Goal: Information Seeking & Learning: Learn about a topic

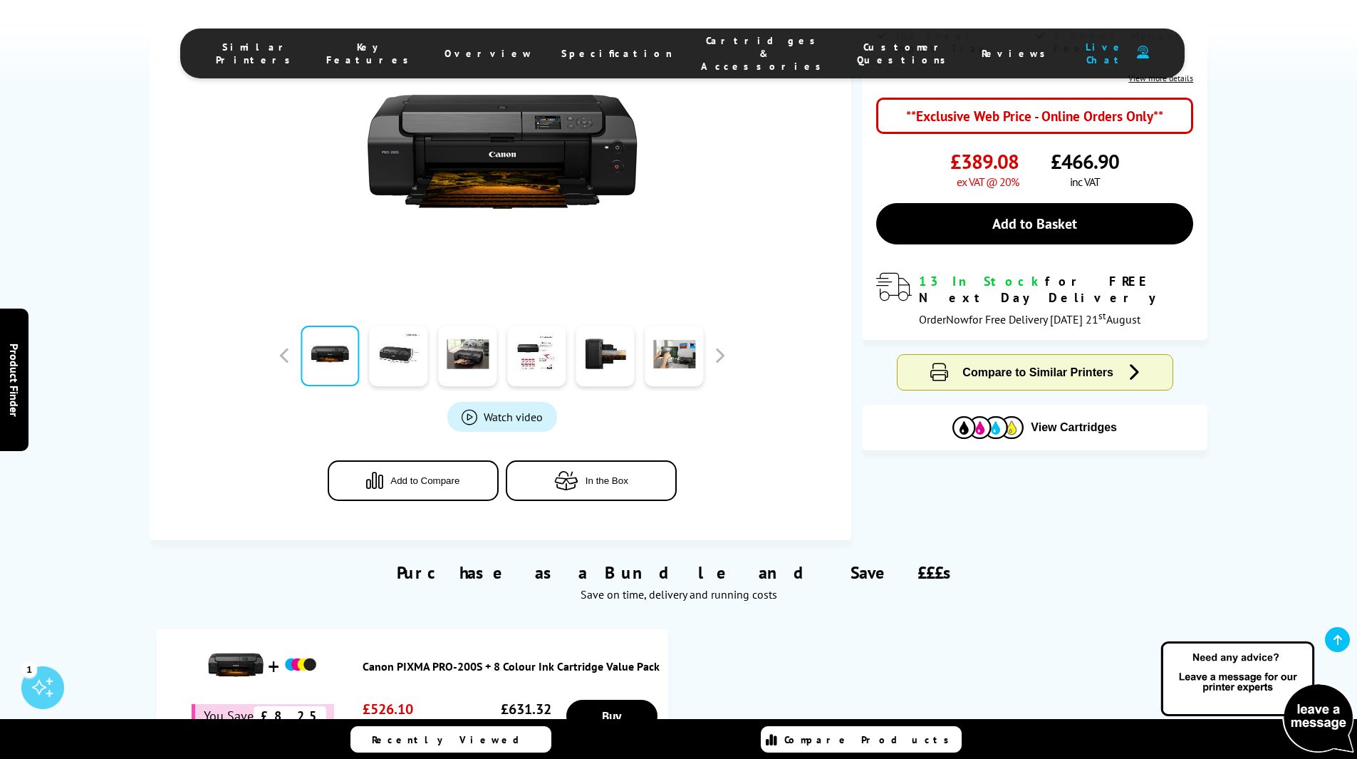
scroll to position [356, 0]
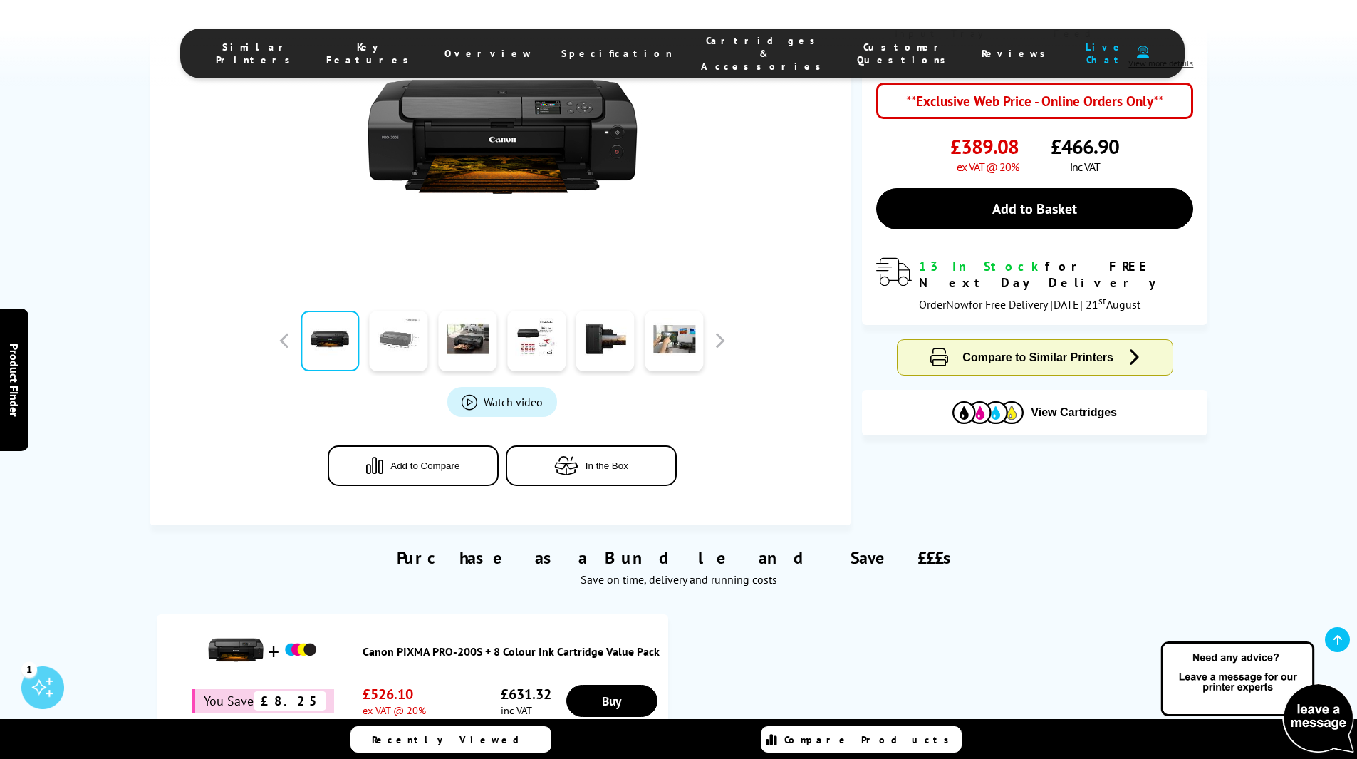
click at [396, 343] on link at bounding box center [399, 341] width 58 height 61
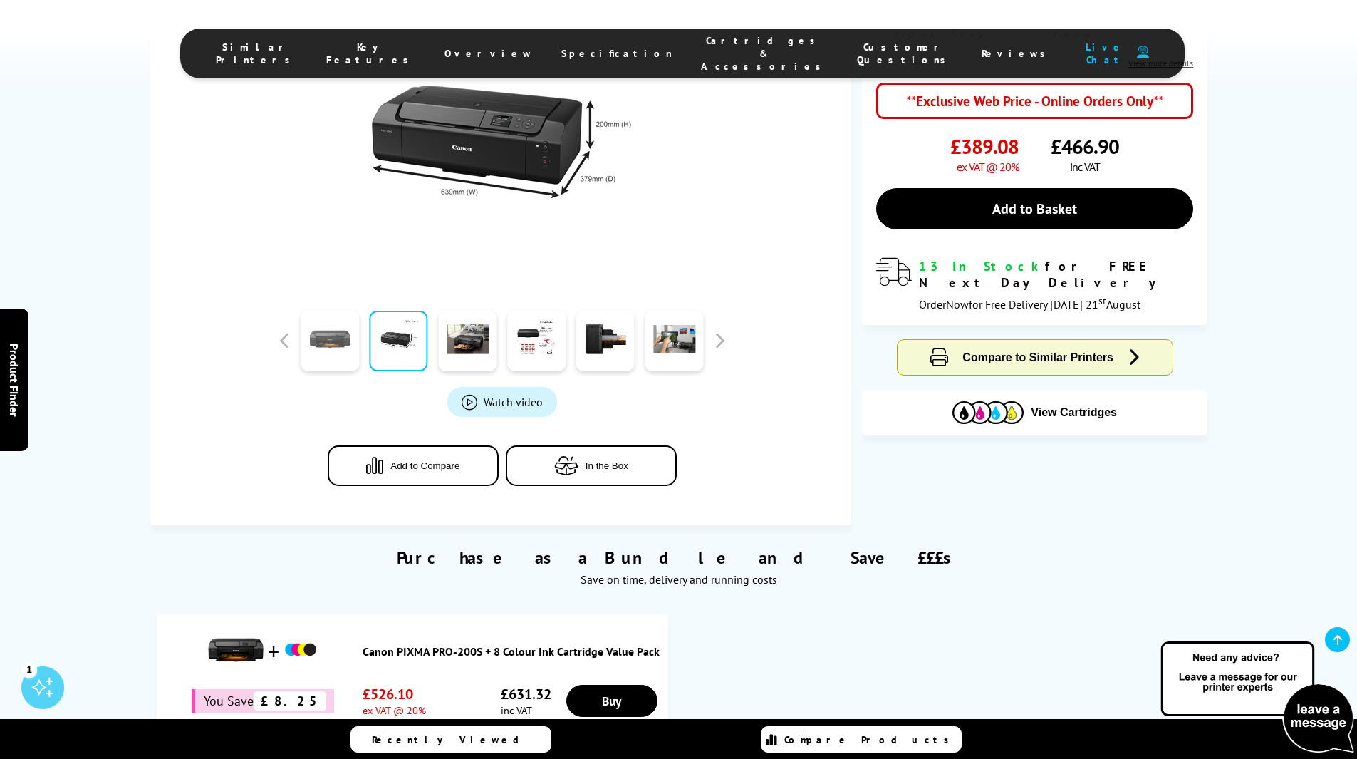
scroll to position [214, 0]
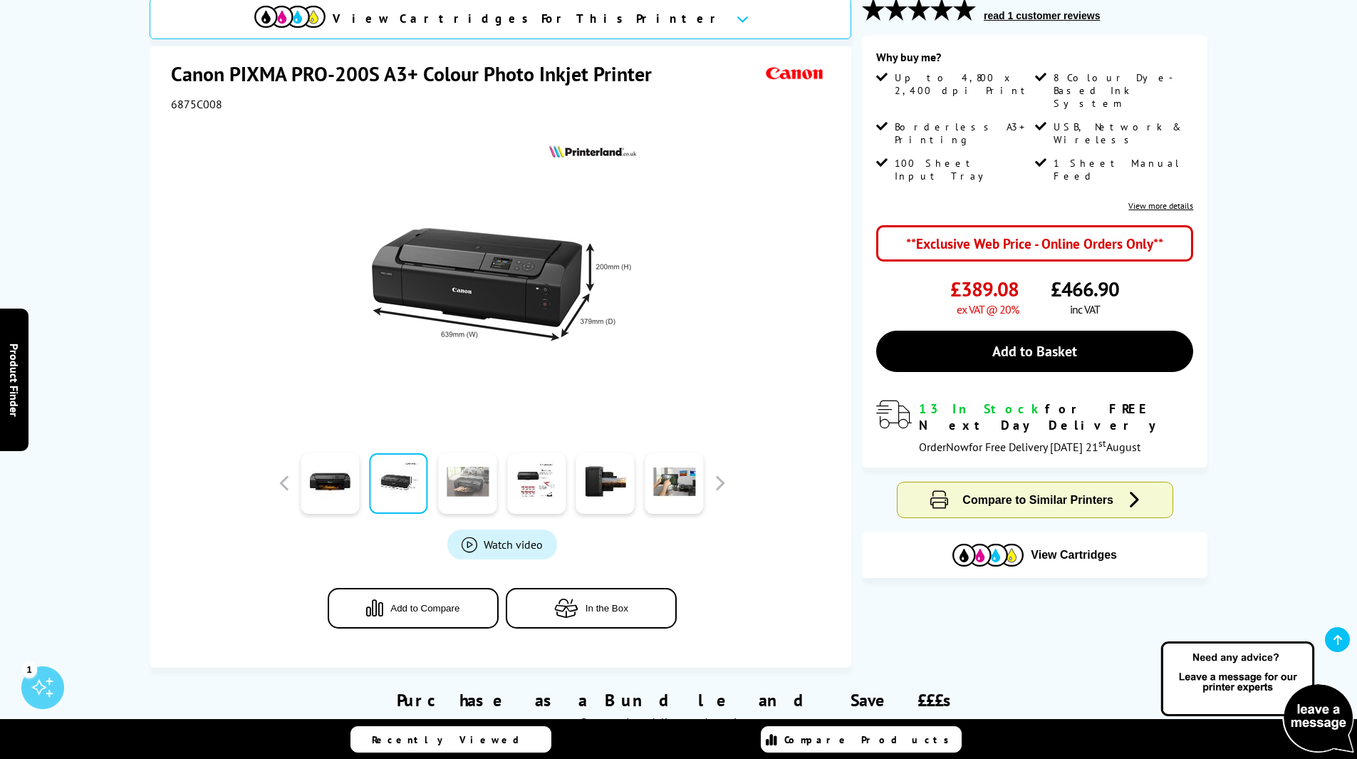
click at [476, 481] on link at bounding box center [467, 483] width 58 height 61
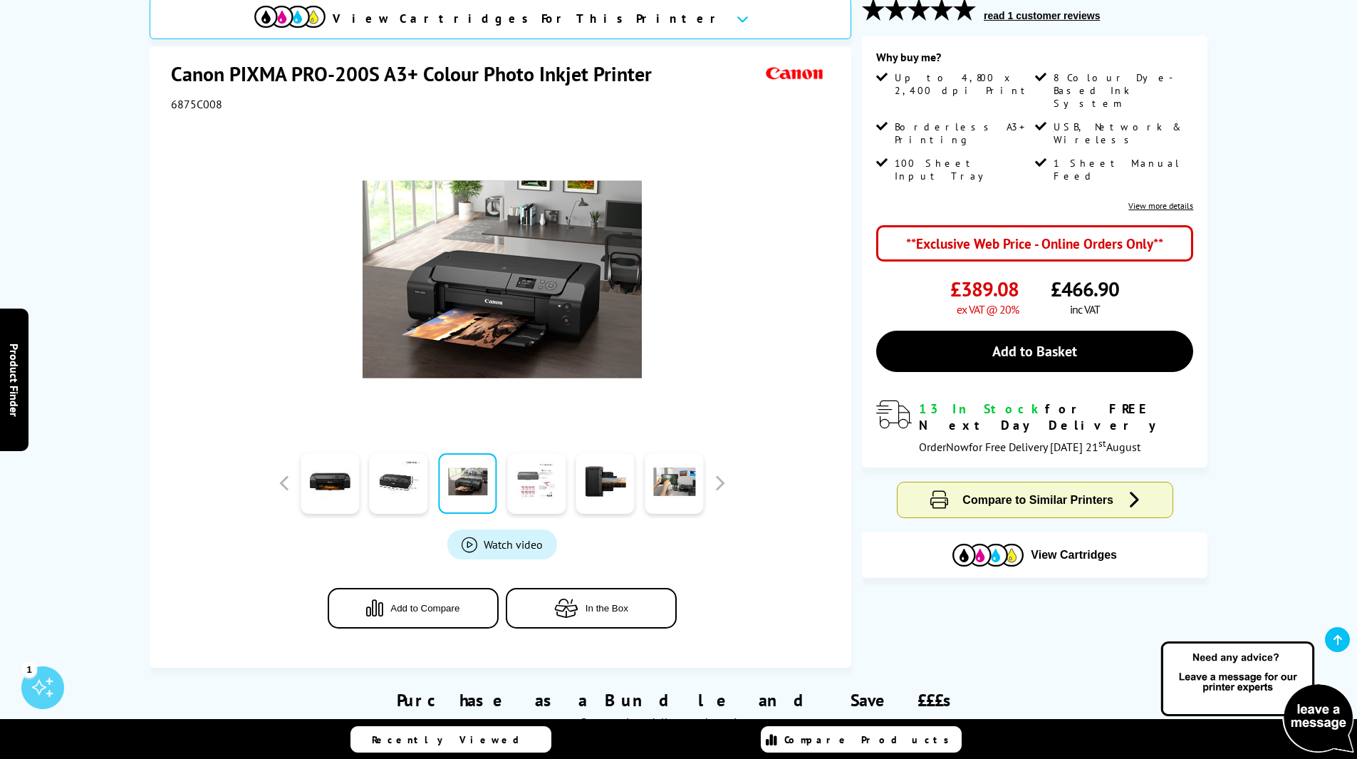
click at [552, 475] on link at bounding box center [536, 483] width 58 height 61
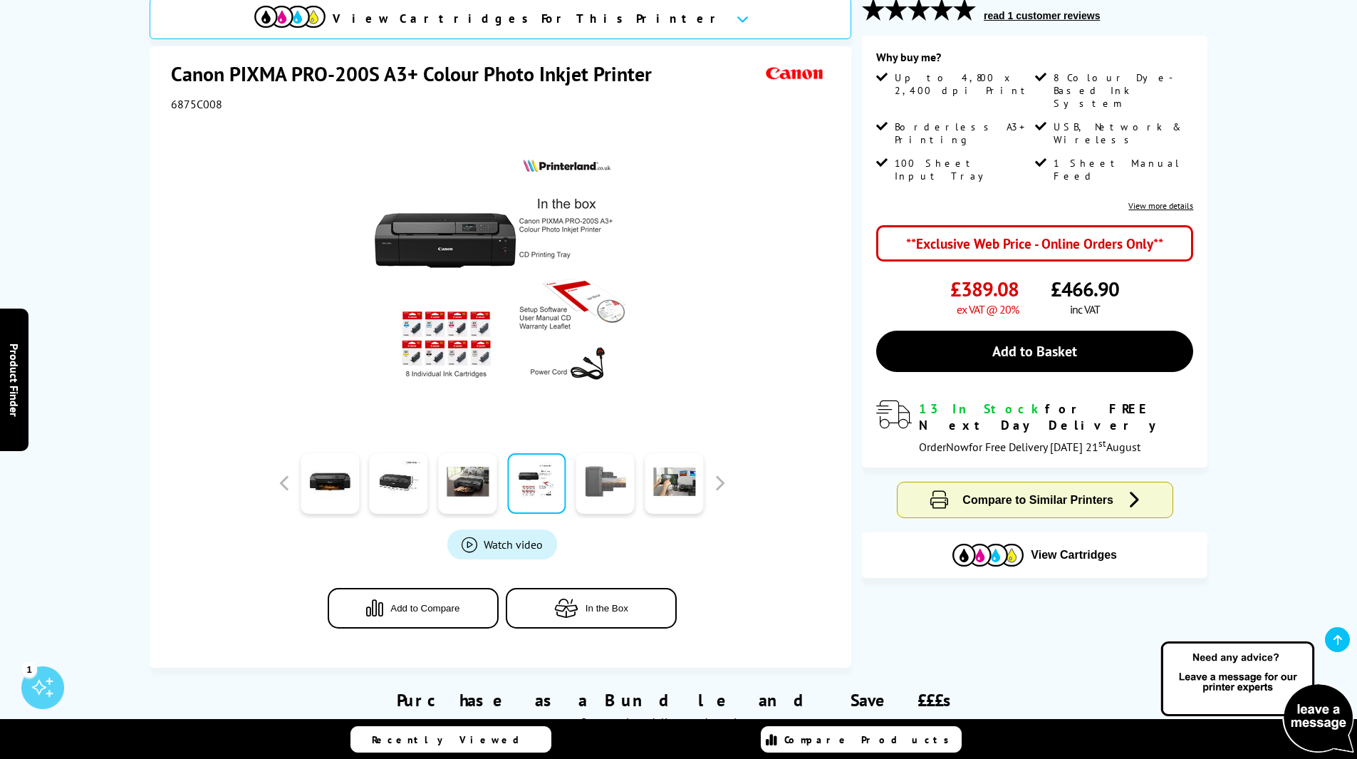
click at [601, 475] on link at bounding box center [605, 483] width 58 height 61
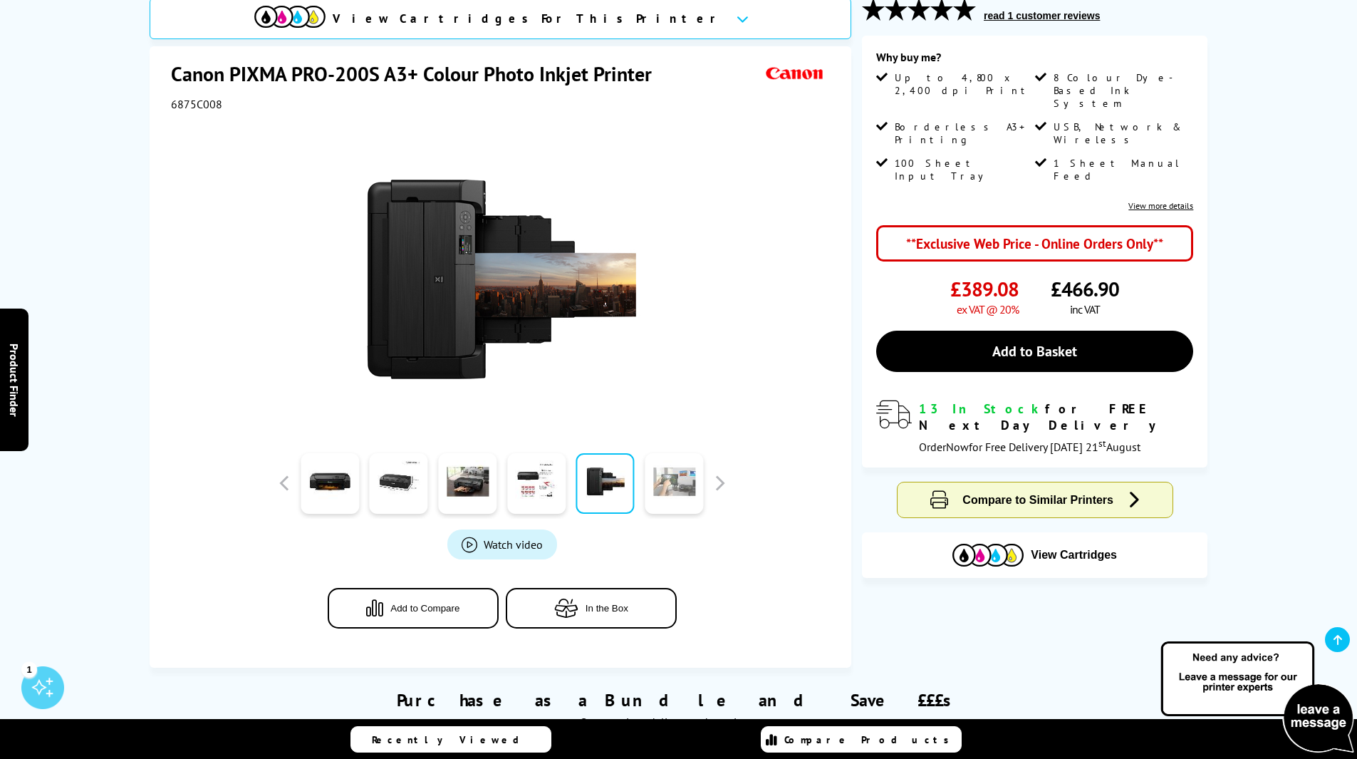
click at [682, 482] on link at bounding box center [674, 483] width 58 height 61
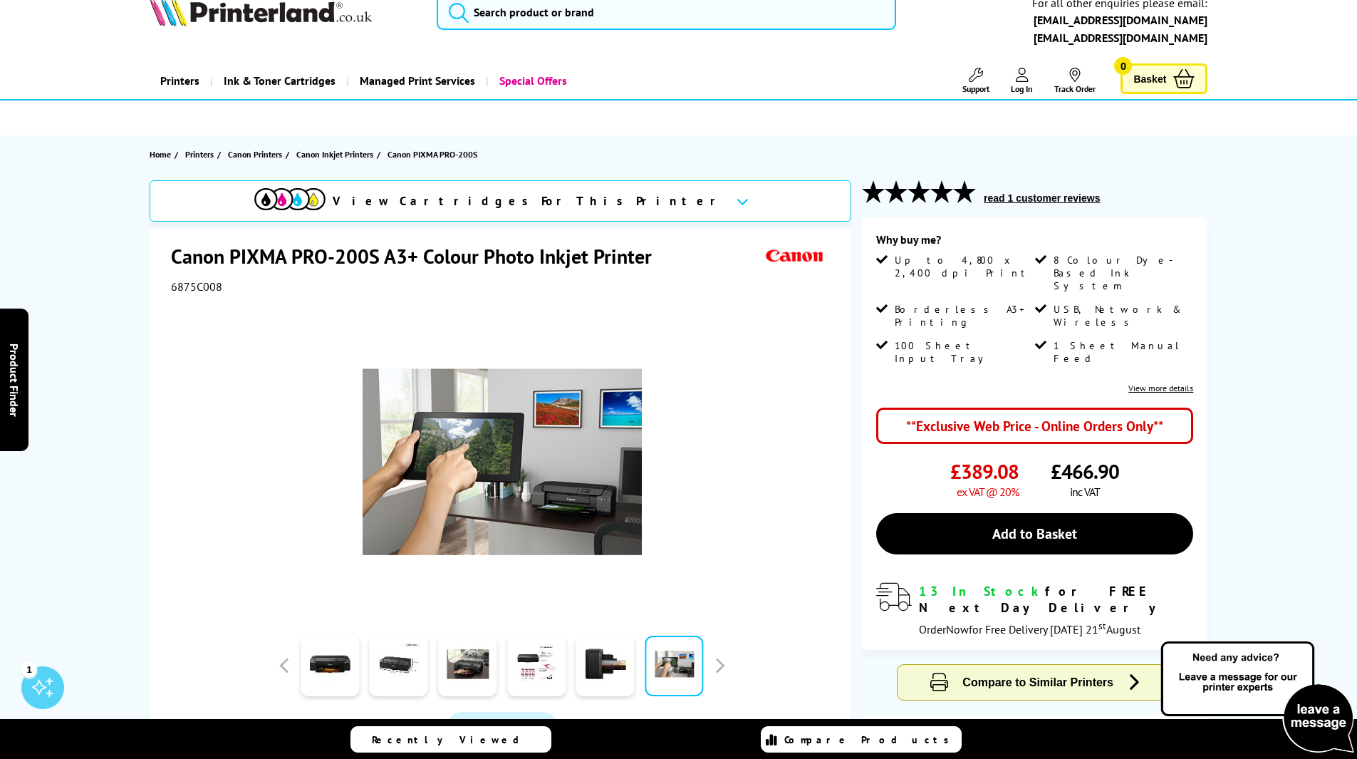
scroll to position [0, 0]
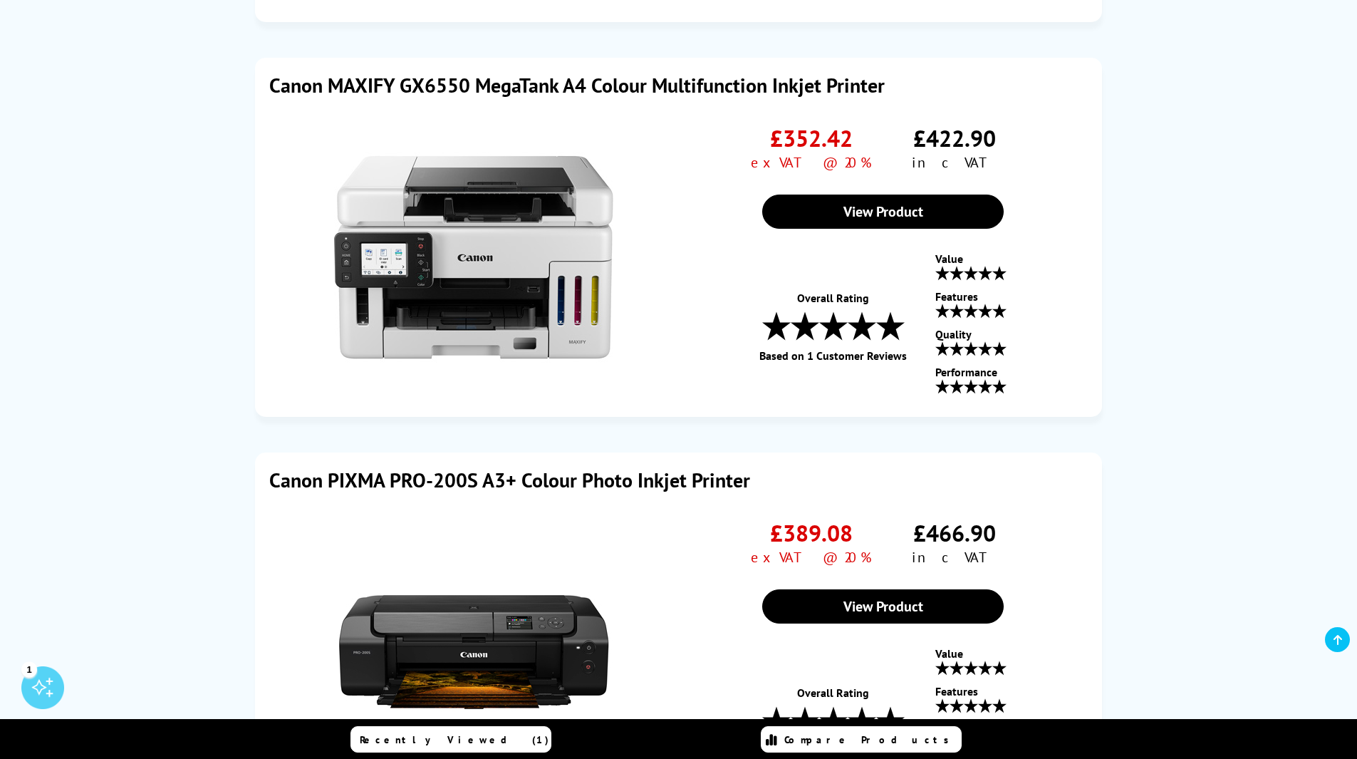
scroll to position [2636, 0]
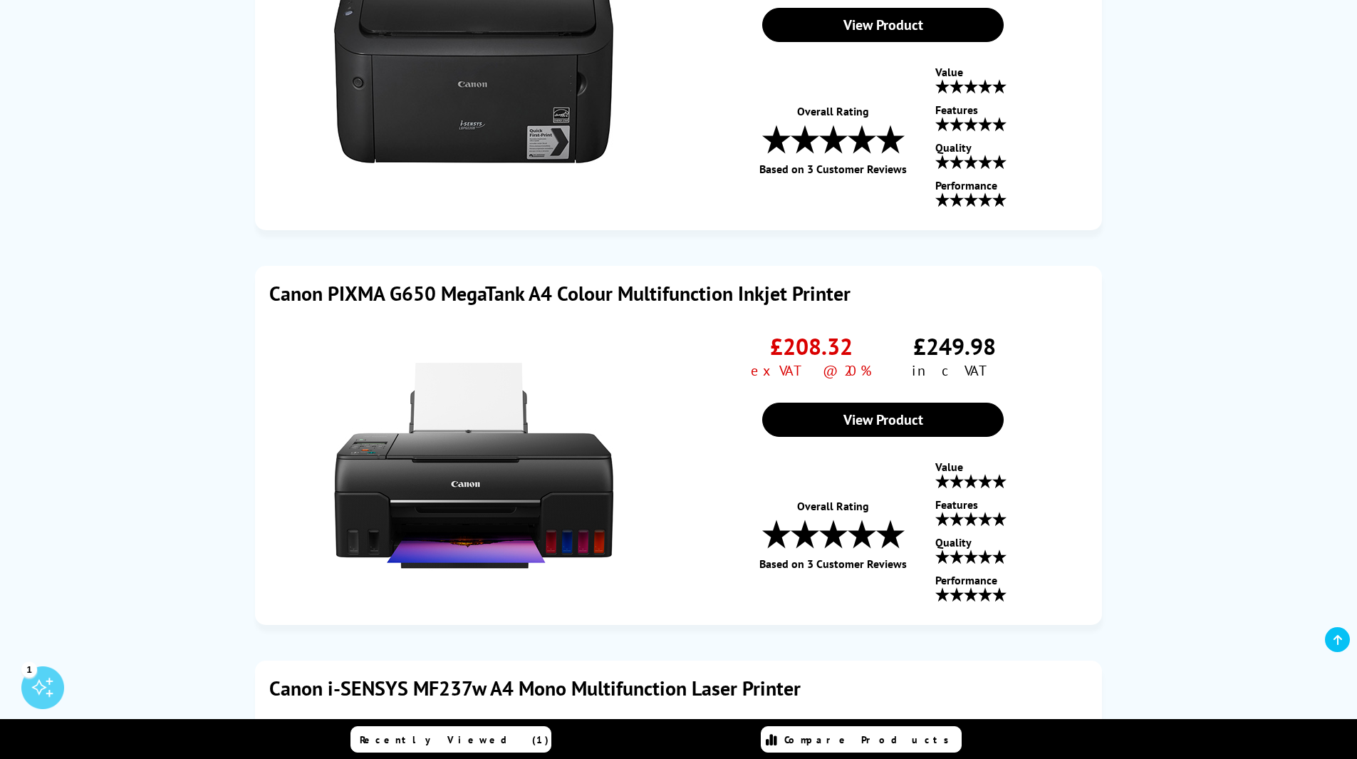
scroll to position [1353, 0]
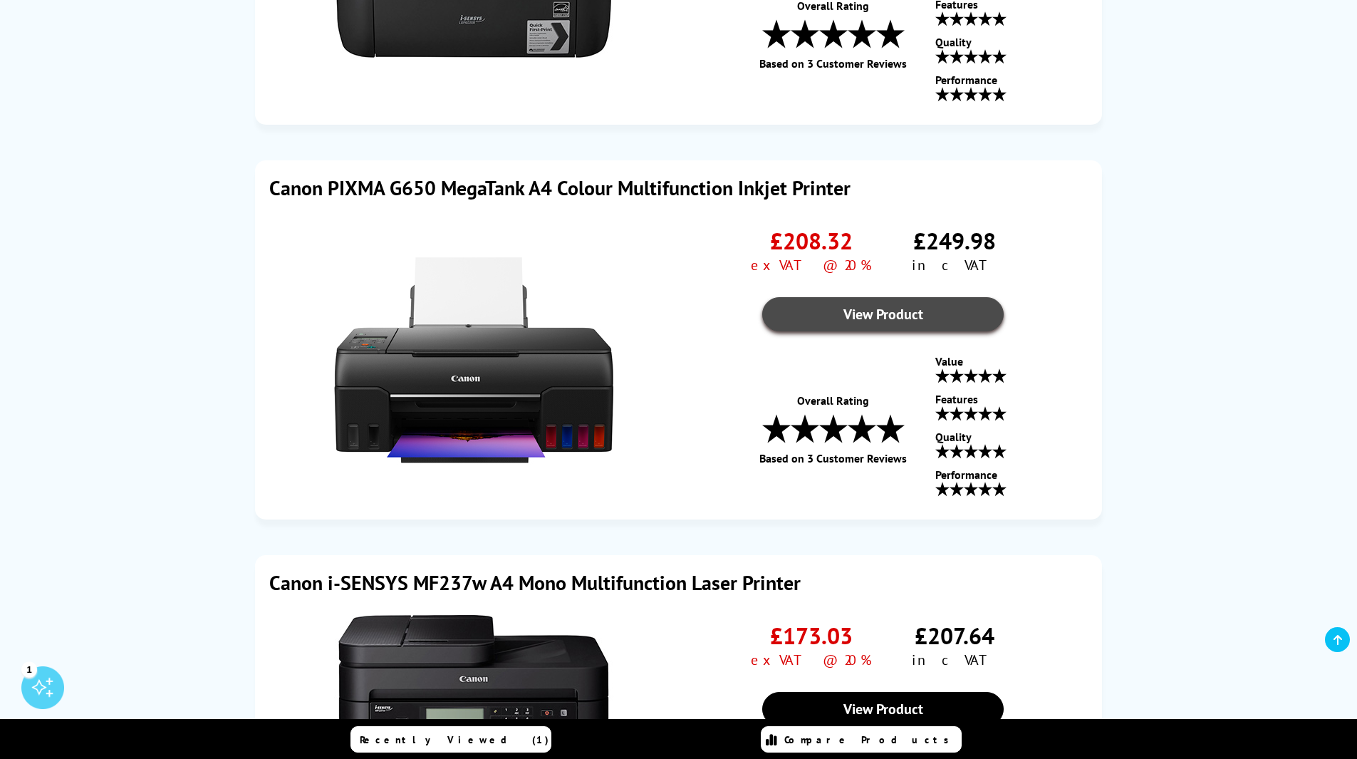
click at [879, 312] on link "View Product" at bounding box center [882, 314] width 241 height 34
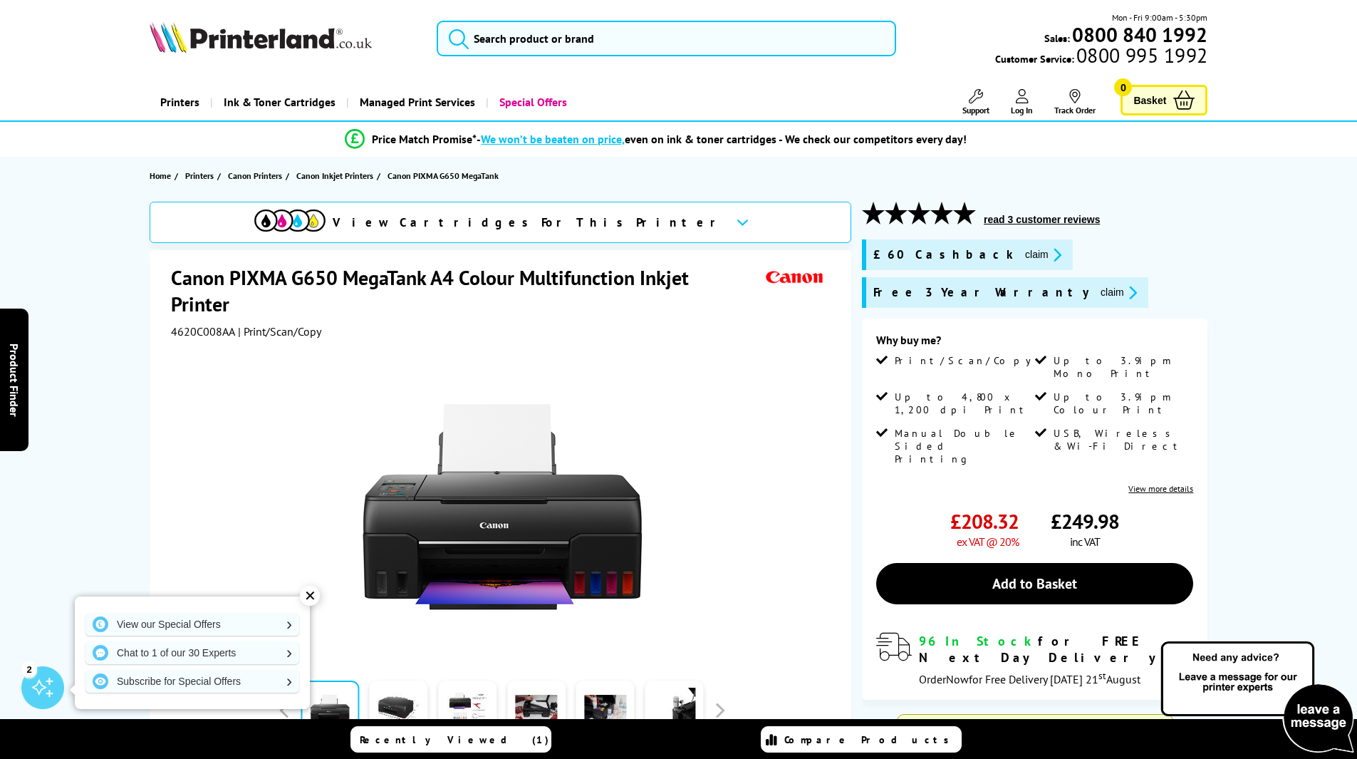
click at [311, 593] on div "✕" at bounding box center [310, 596] width 20 height 20
